Goal: Information Seeking & Learning: Check status

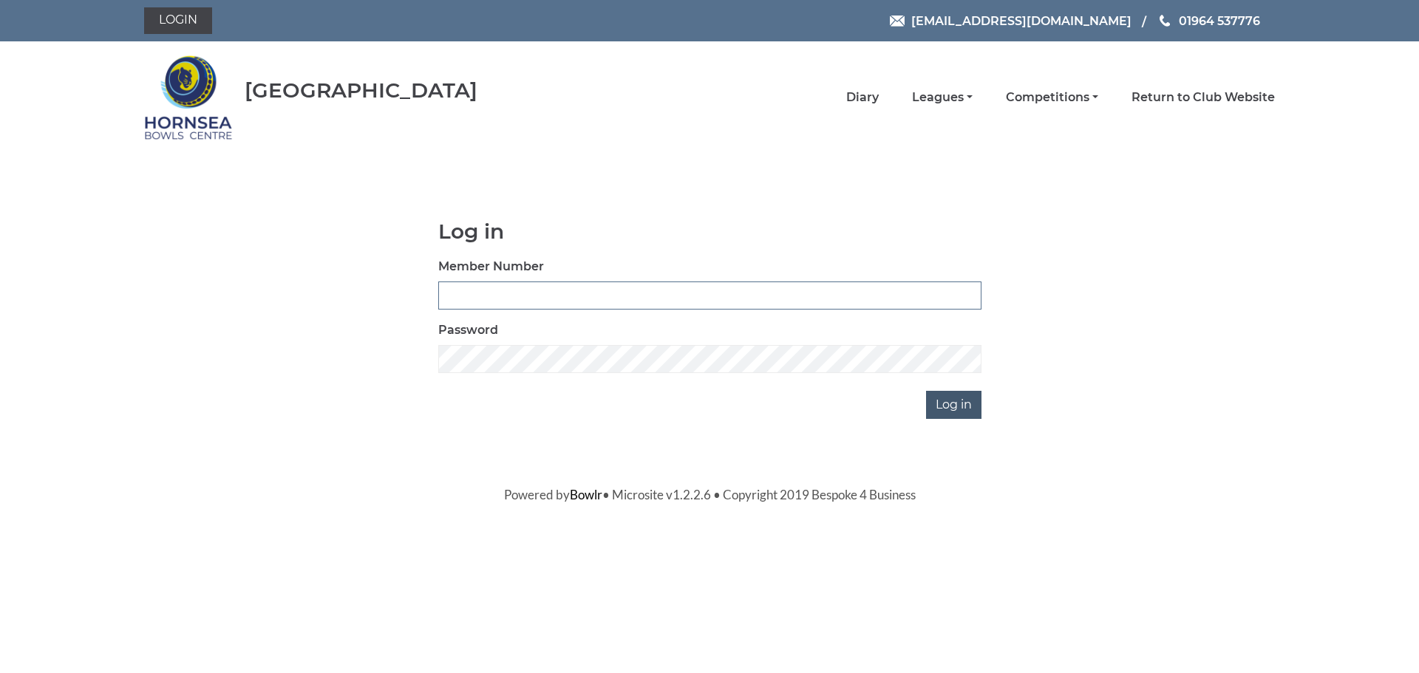
type input "0588"
click at [959, 407] on input "Log in" at bounding box center [953, 405] width 55 height 28
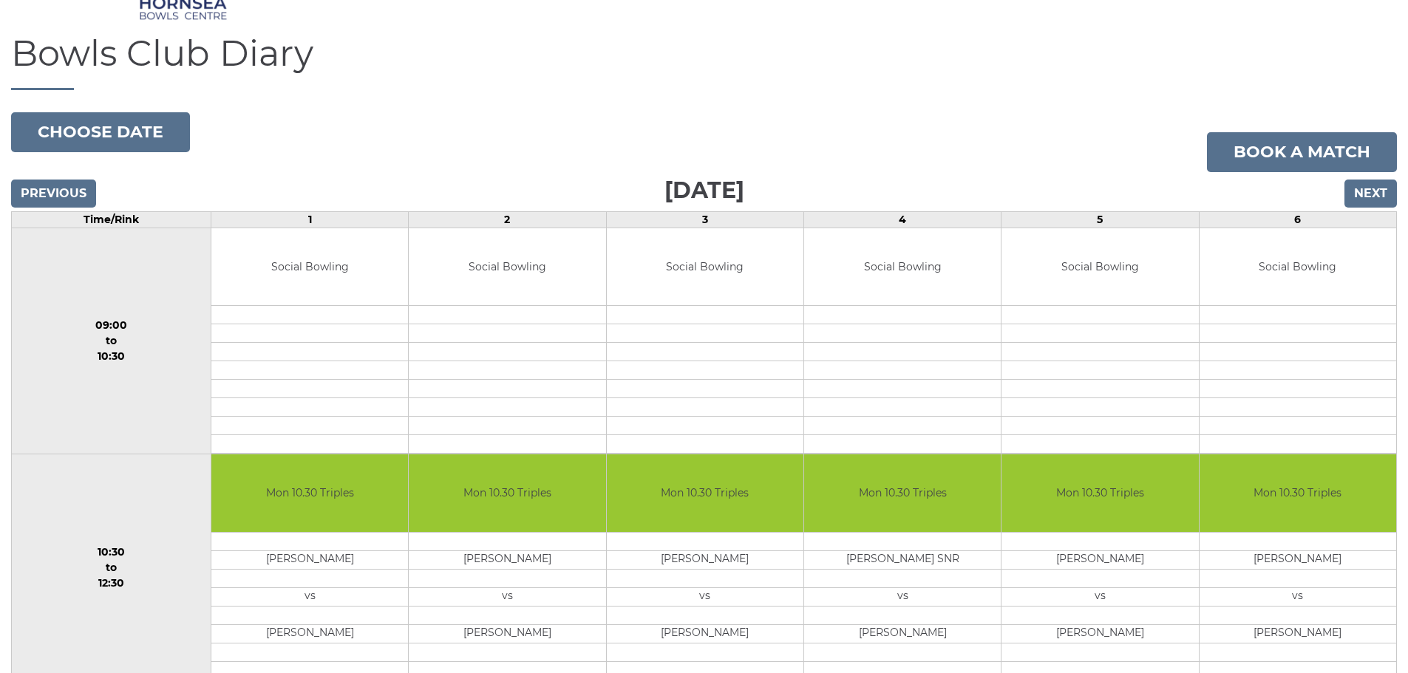
scroll to position [119, 0]
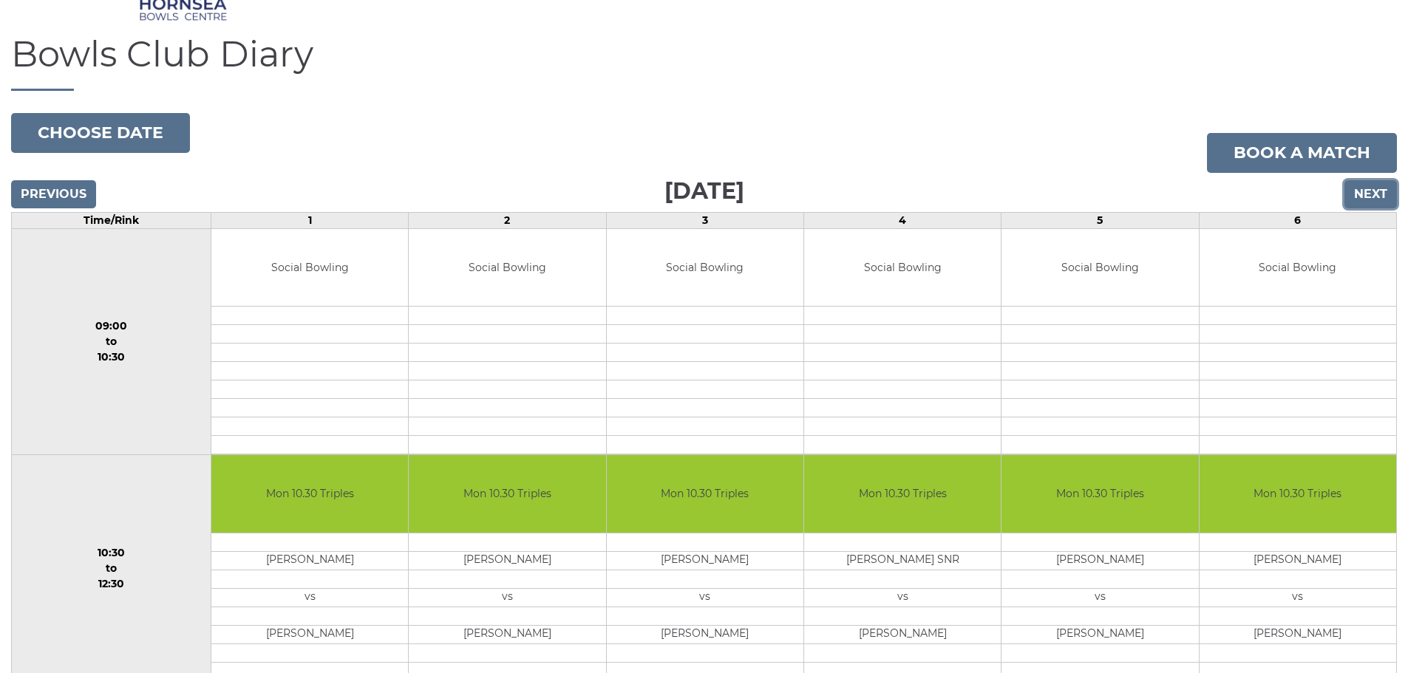
click at [1373, 186] on input "Next" at bounding box center [1370, 194] width 52 height 28
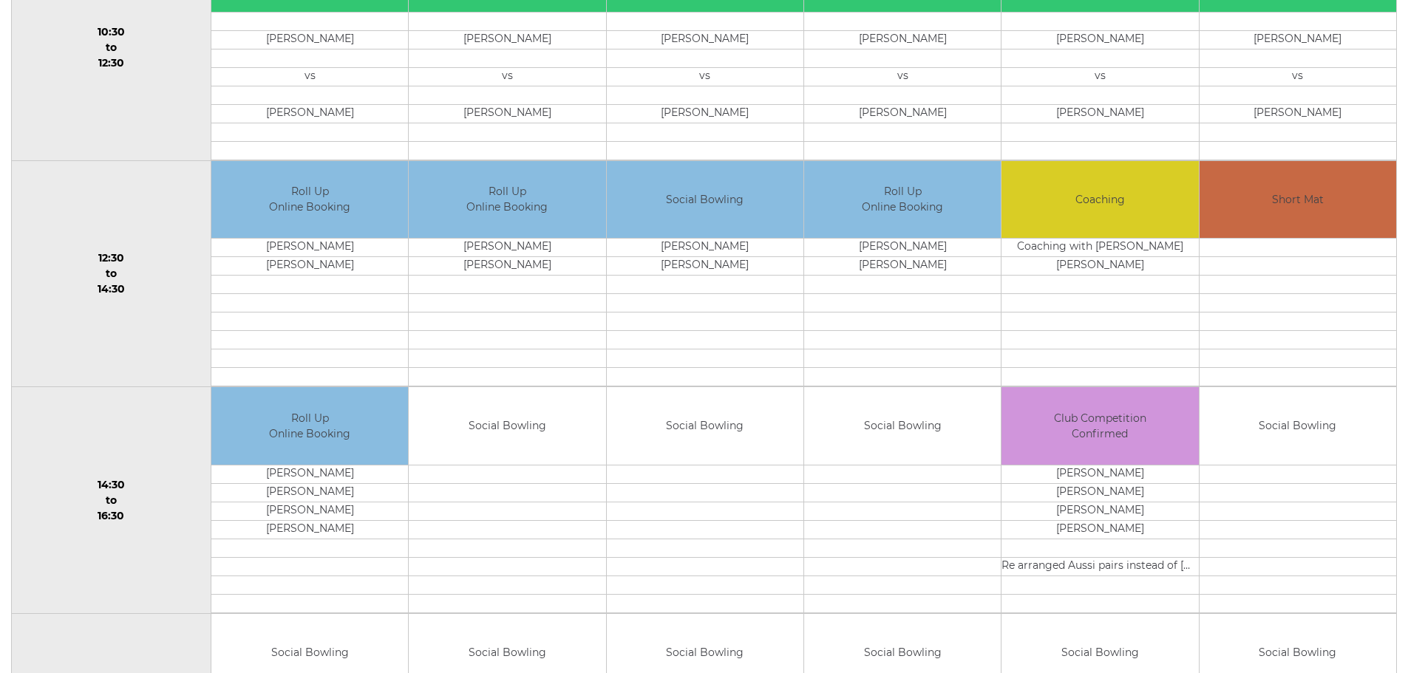
scroll to position [636, 0]
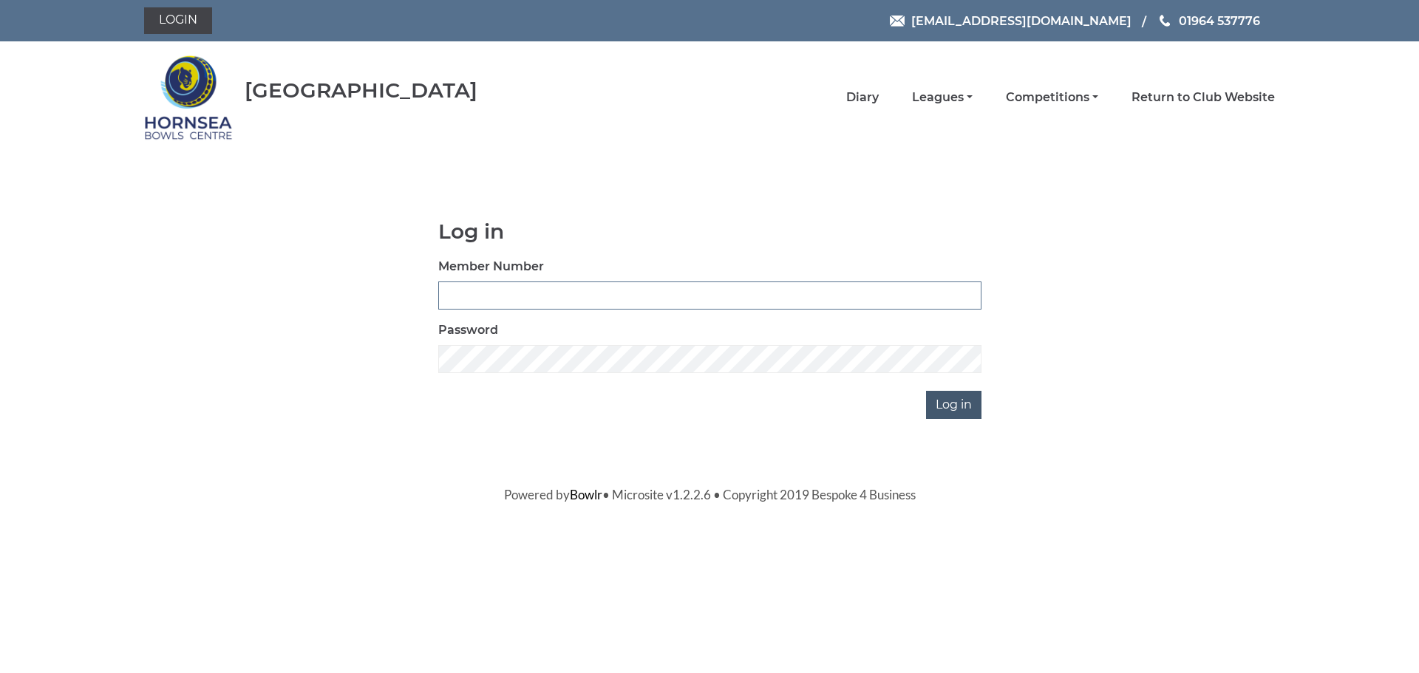
type input "0588"
click at [969, 406] on input "Log in" at bounding box center [953, 405] width 55 height 28
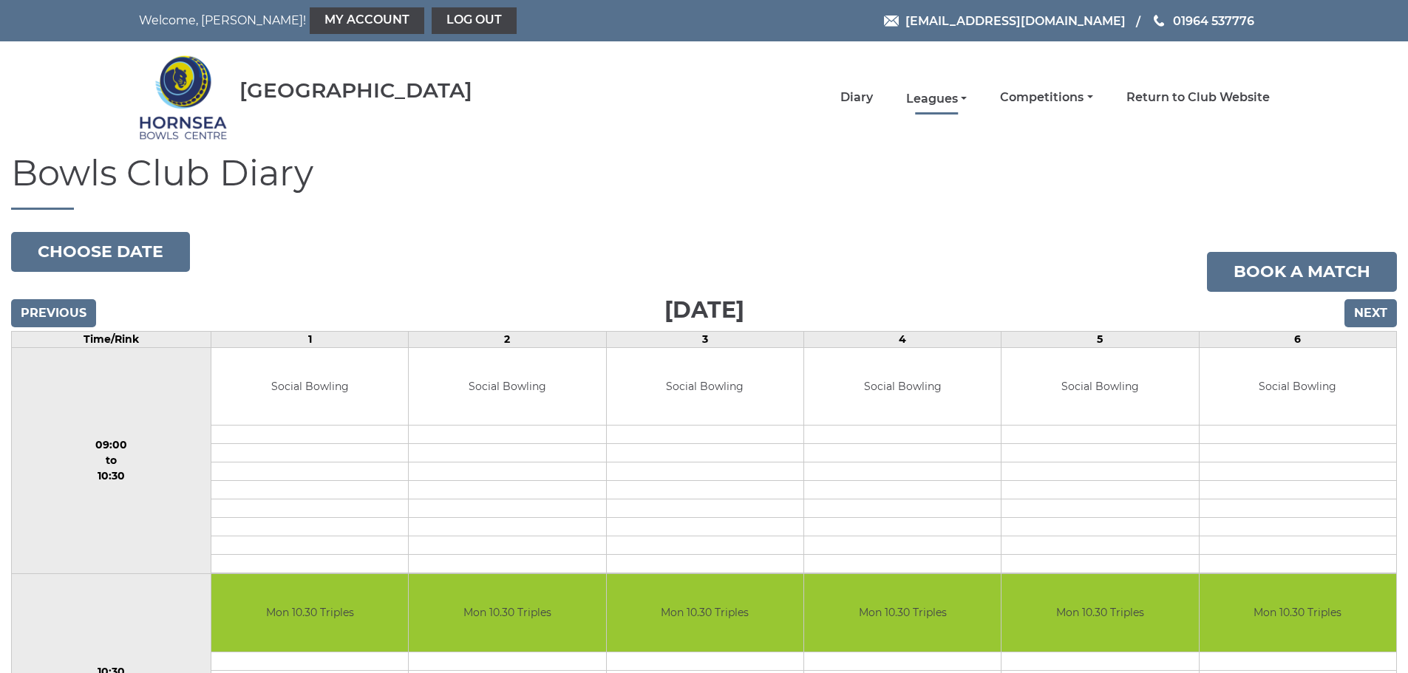
click at [967, 99] on link "Leagues" at bounding box center [936, 99] width 61 height 16
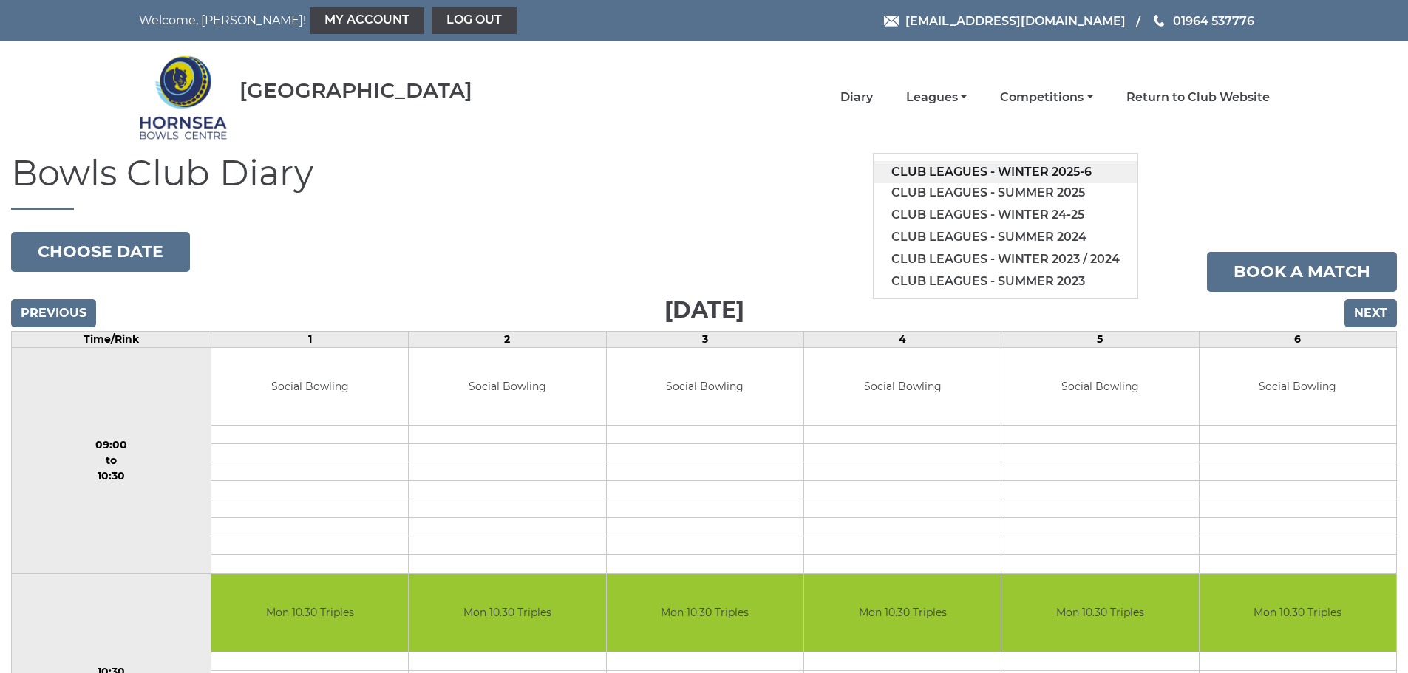
click at [979, 169] on link "Club leagues - Winter 2025-6" at bounding box center [1006, 172] width 264 height 22
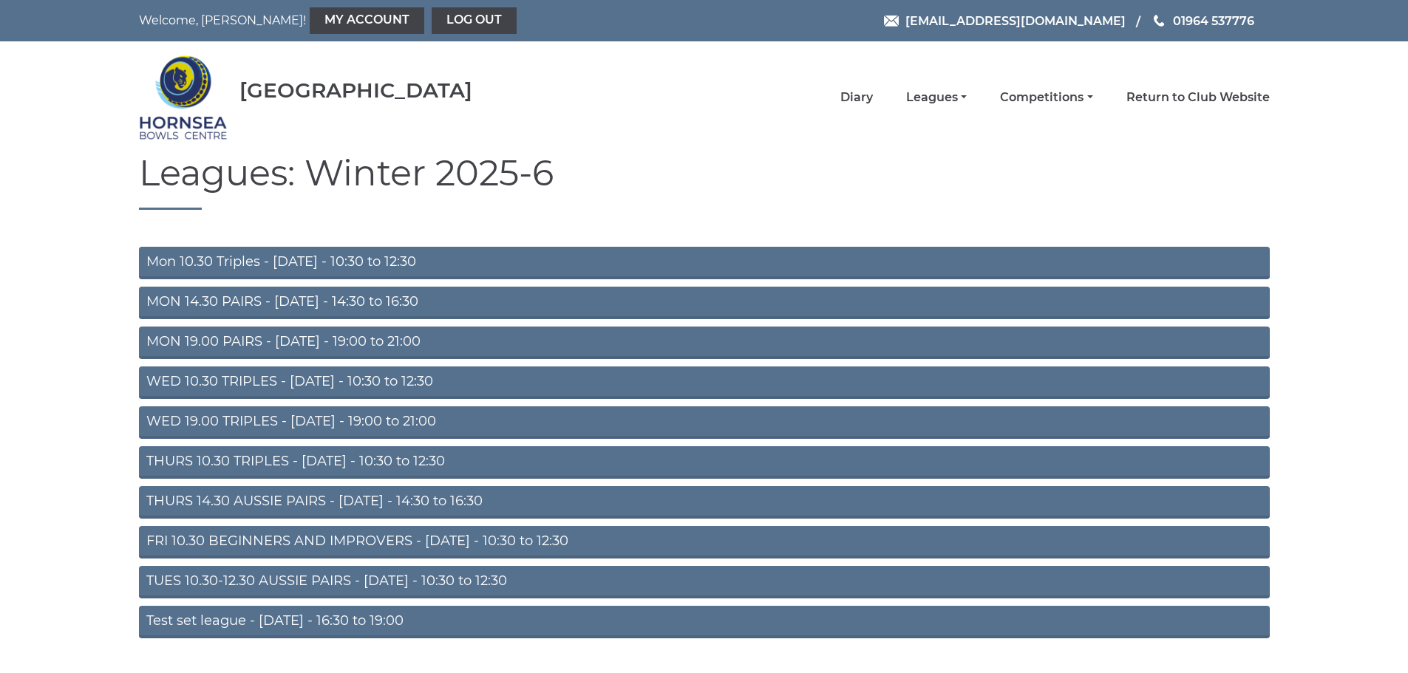
click at [525, 381] on link "WED 10.30 TRIPLES - Wednesday - 10:30 to 12:30" at bounding box center [704, 383] width 1131 height 33
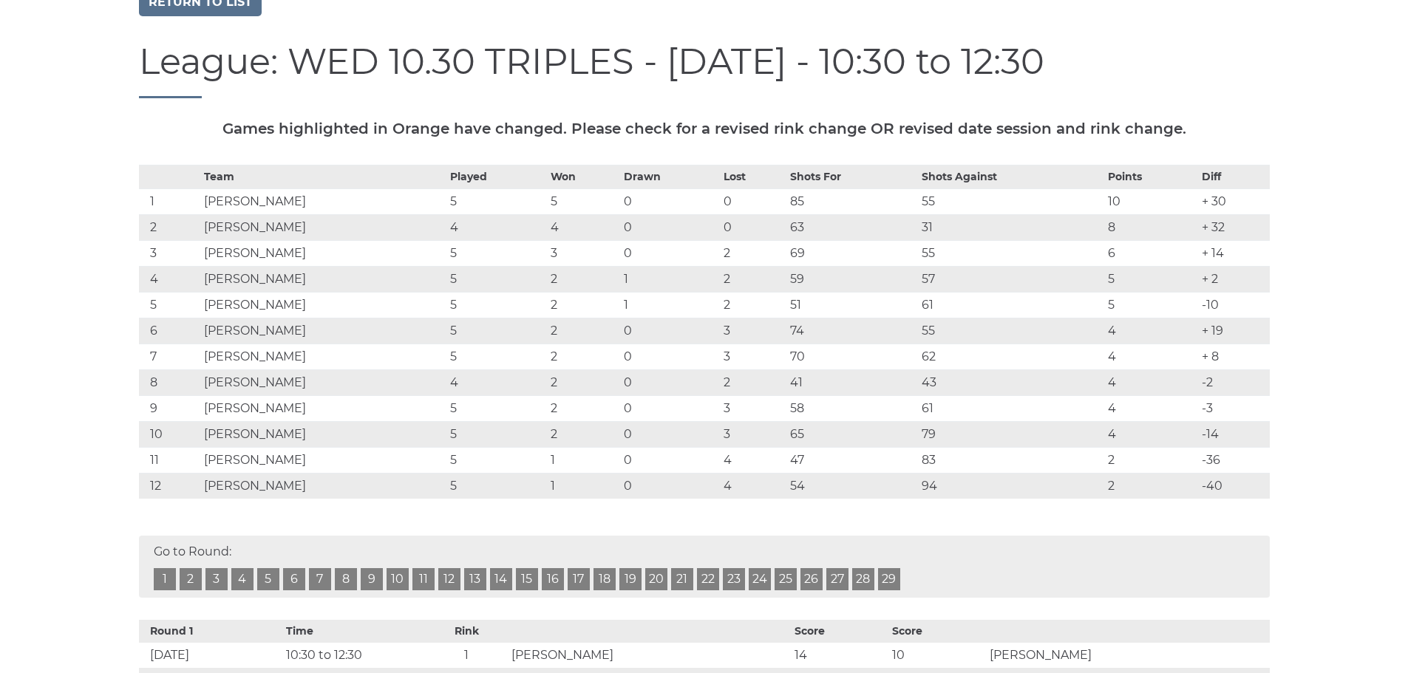
scroll to position [74, 0]
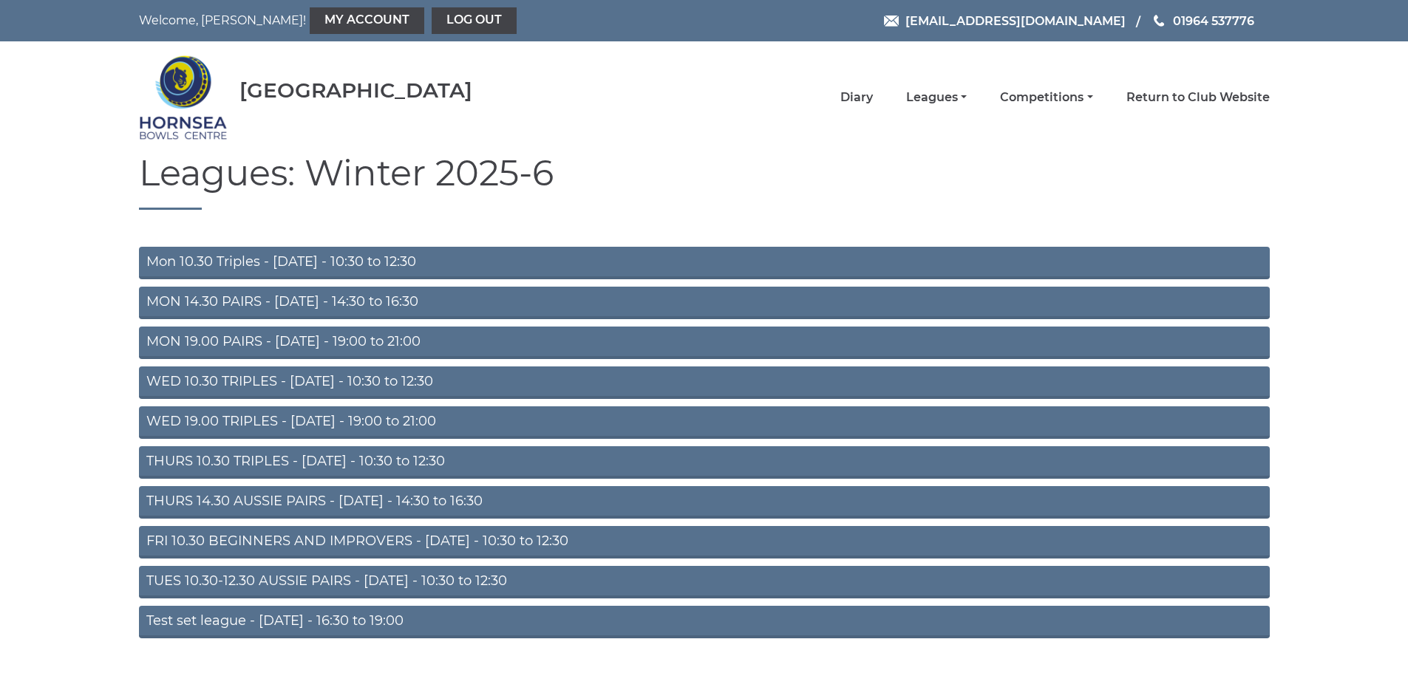
click at [380, 415] on link "WED 19.00 TRIPLES - Wednesday - 19:00 to 21:00" at bounding box center [704, 422] width 1131 height 33
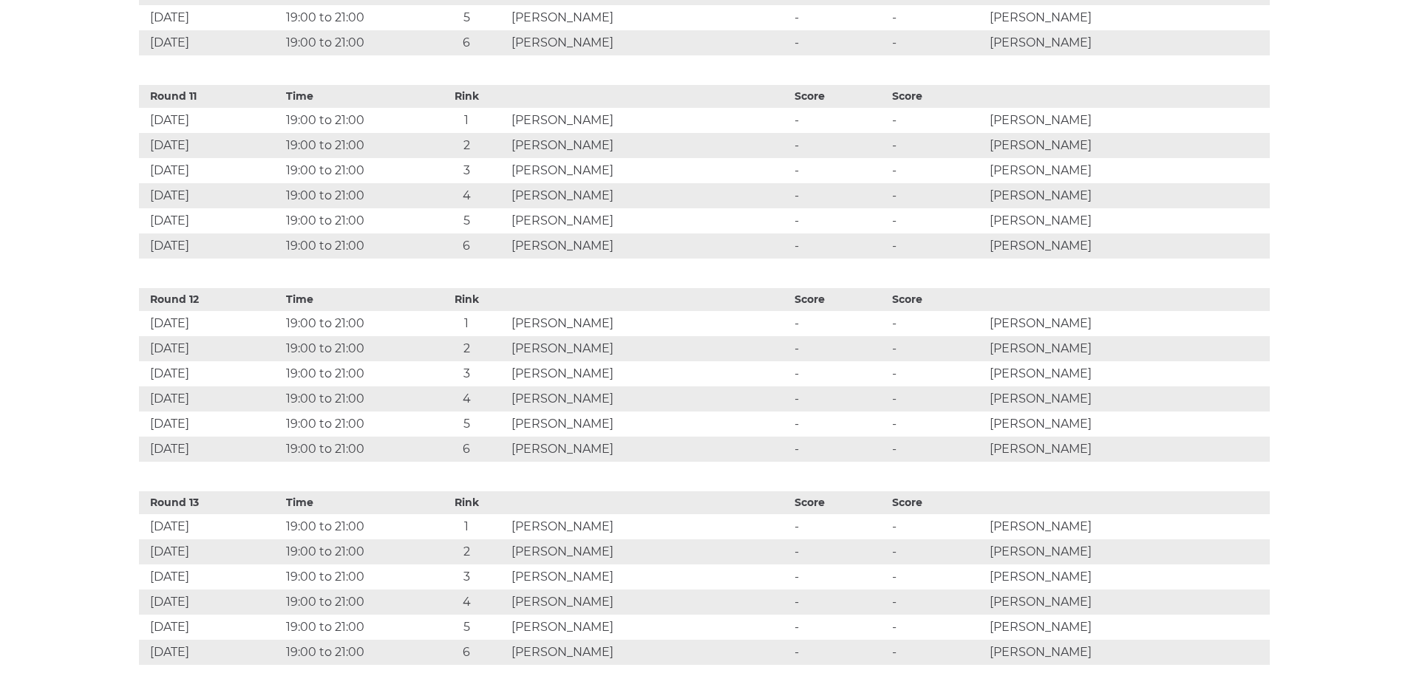
scroll to position [2735, 0]
